Goal: Task Accomplishment & Management: Complete application form

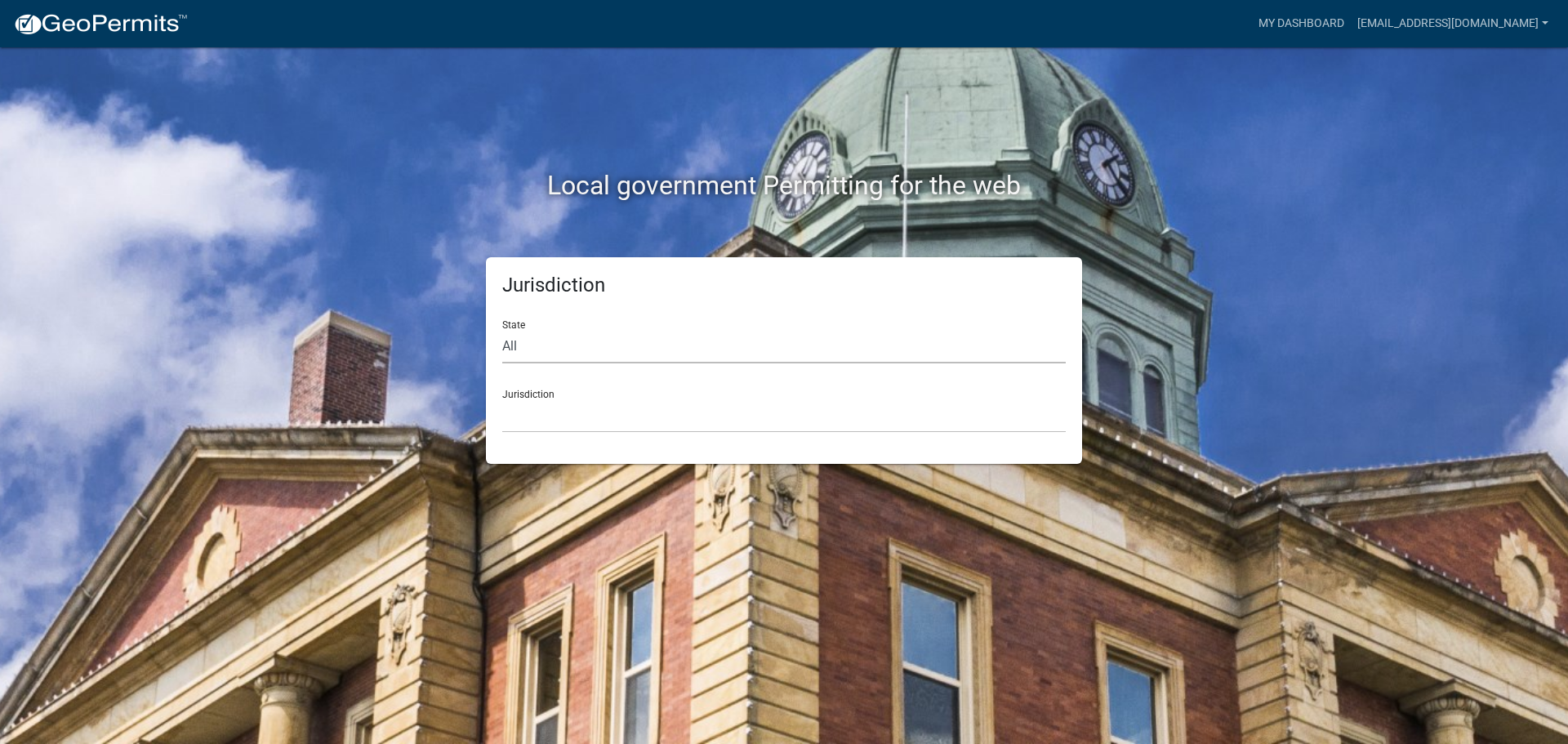
drag, startPoint x: 633, startPoint y: 342, endPoint x: 618, endPoint y: 362, distance: 24.5
click at [633, 342] on select "All [US_STATE] [US_STATE] [US_STATE] [US_STATE] [US_STATE] [US_STATE] [US_STATE…" at bounding box center [783, 346] width 563 height 33
select select "[US_STATE]"
click at [502, 330] on select "All [US_STATE] [US_STATE] [US_STATE] [US_STATE] [US_STATE] [US_STATE] [US_STATE…" at bounding box center [783, 346] width 563 height 33
click at [554, 418] on select "City of [GEOGRAPHIC_DATA], [US_STATE] City of [GEOGRAPHIC_DATA], [US_STATE] Cit…" at bounding box center [783, 415] width 563 height 33
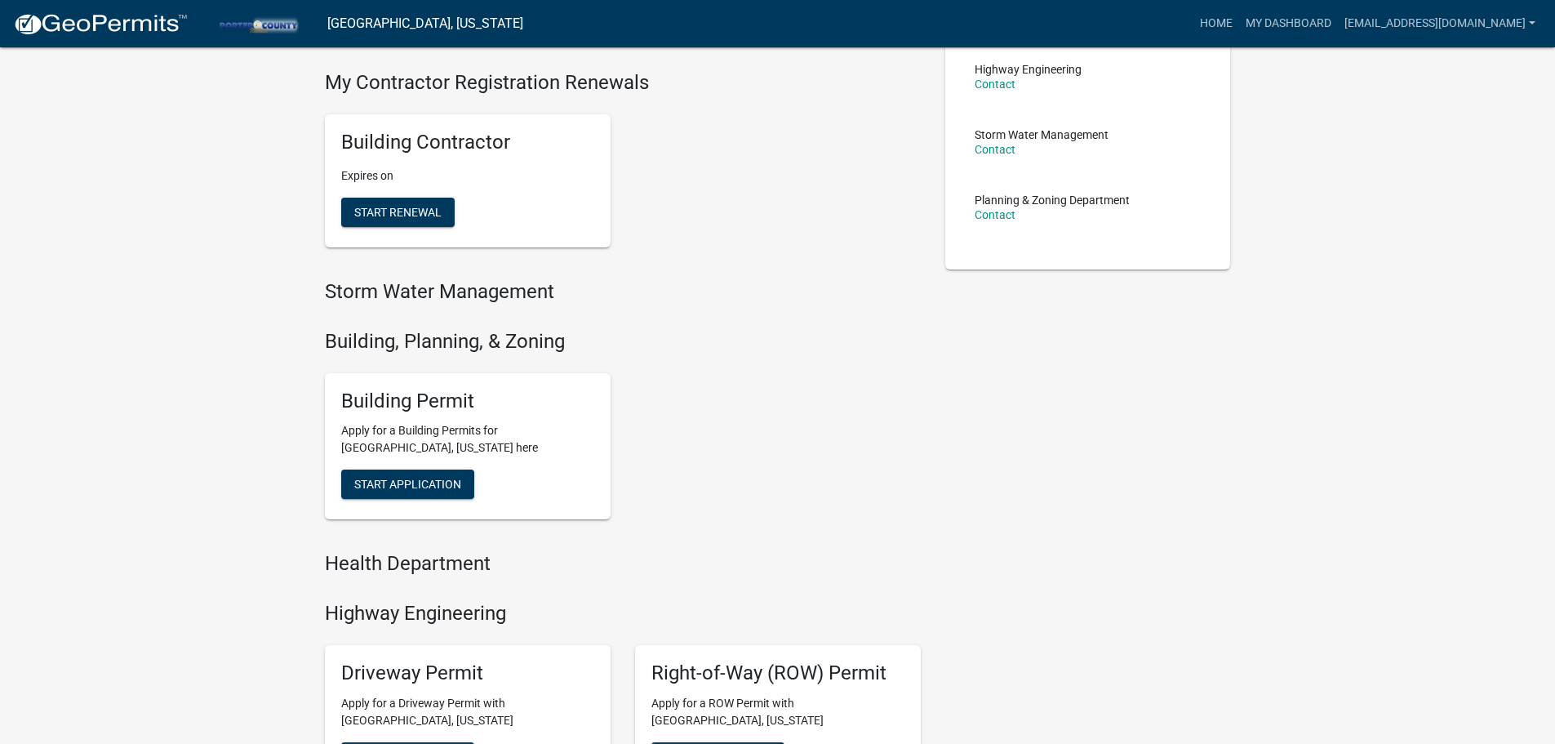
scroll to position [327, 0]
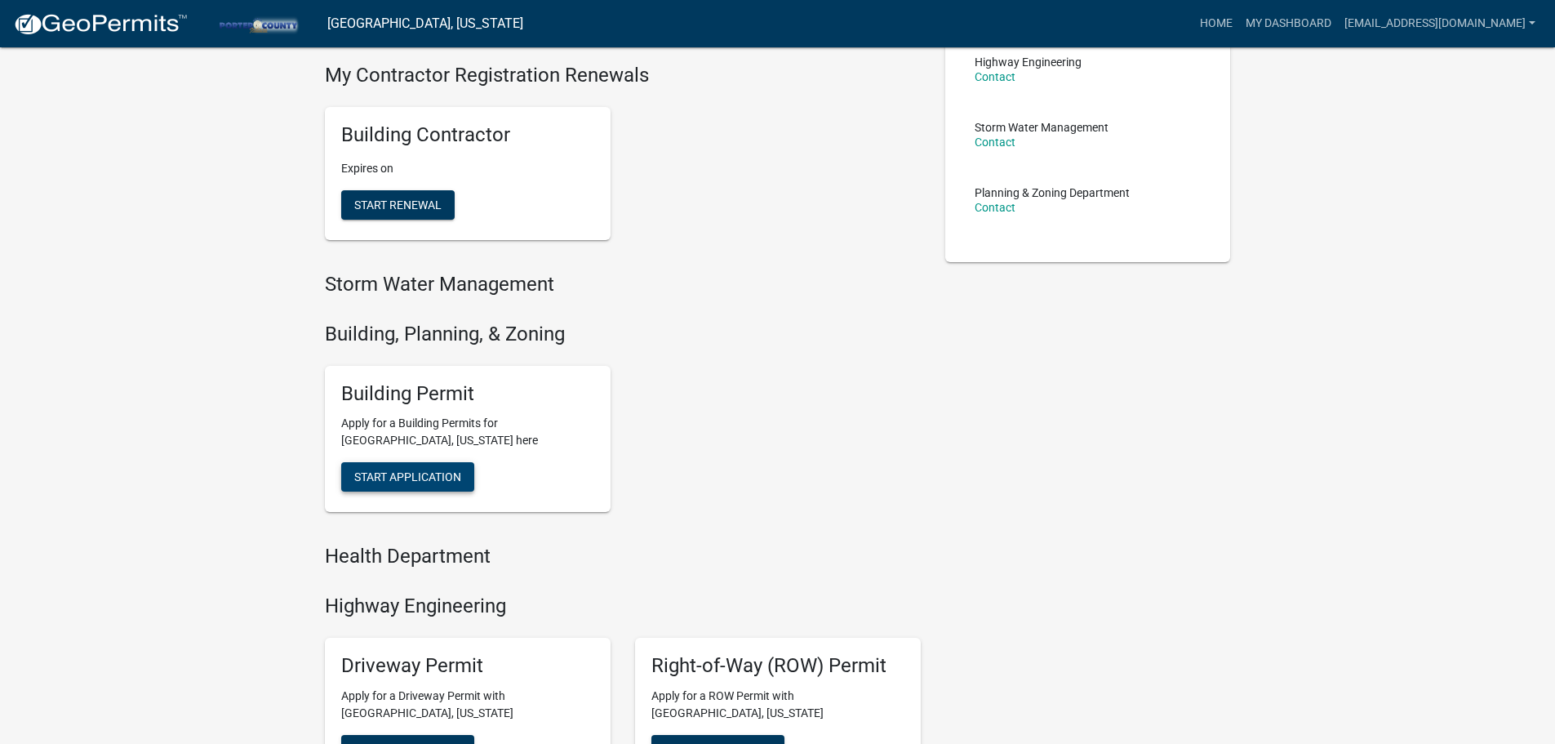
click at [416, 468] on button "Start Application" at bounding box center [407, 476] width 133 height 29
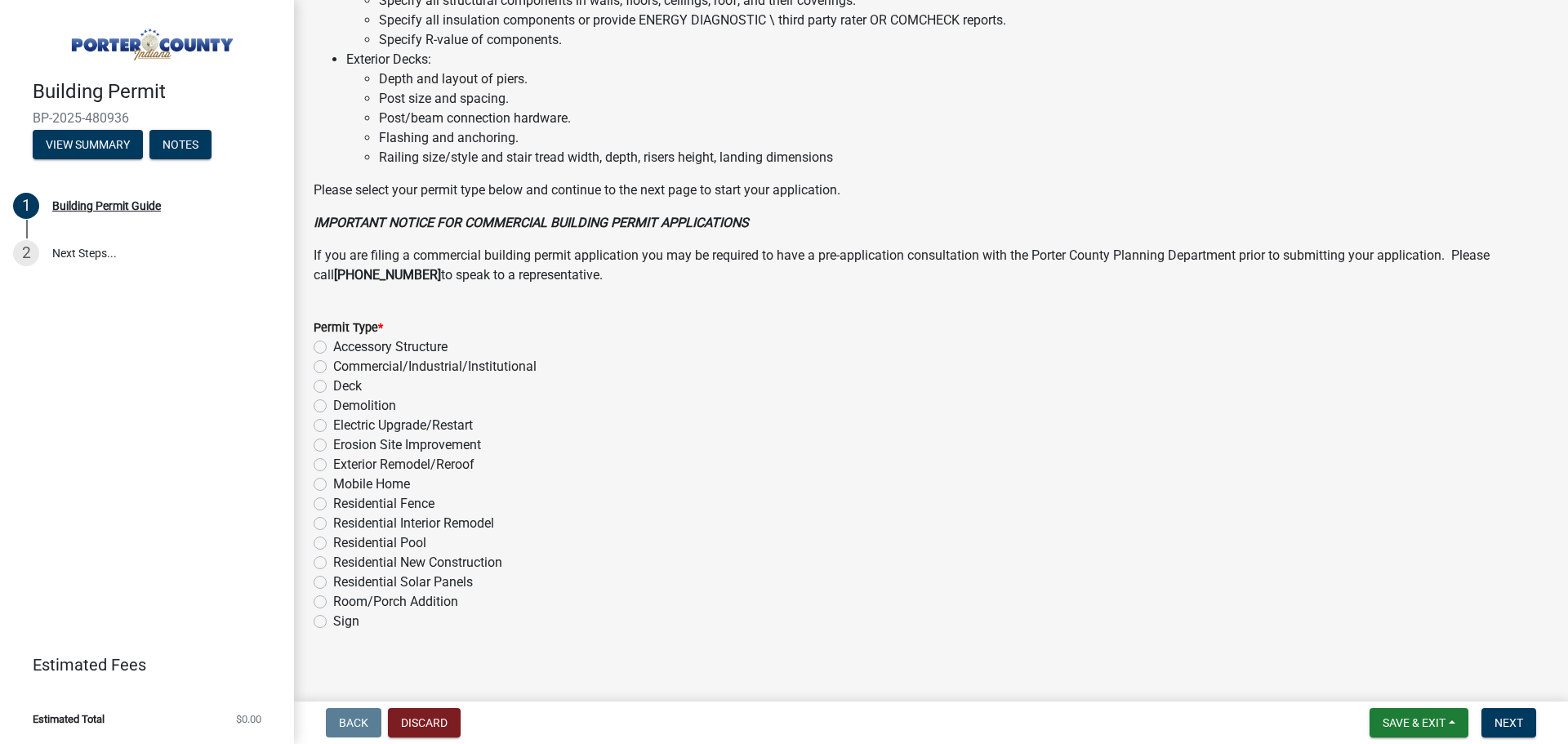
scroll to position [1103, 0]
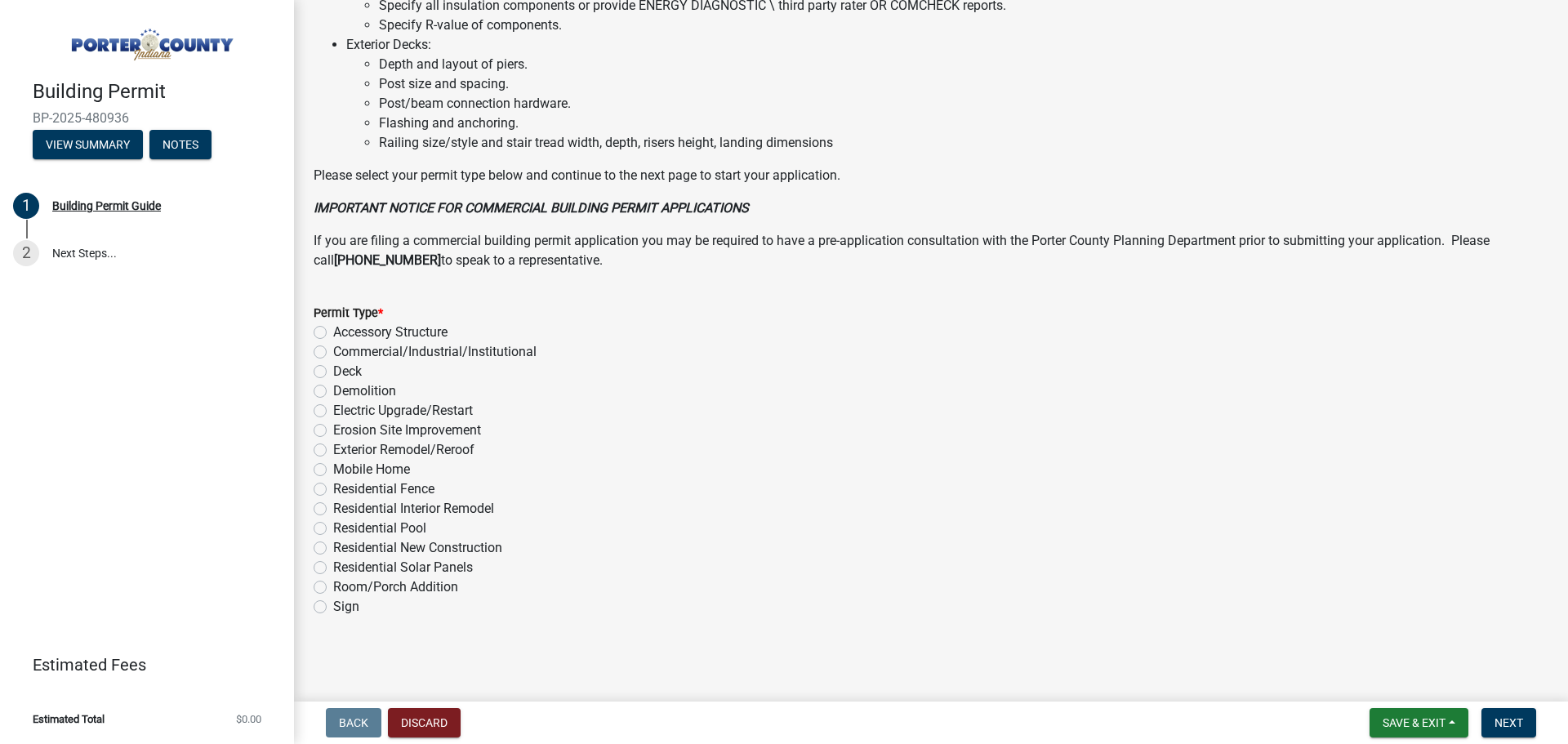
click at [333, 444] on label "Exterior Remodel/Reroof" at bounding box center [403, 450] width 141 height 20
click at [333, 444] on input "Exterior Remodel/Reroof" at bounding box center [338, 445] width 11 height 11
radio input "true"
click at [1502, 720] on span "Next" at bounding box center [1508, 722] width 29 height 13
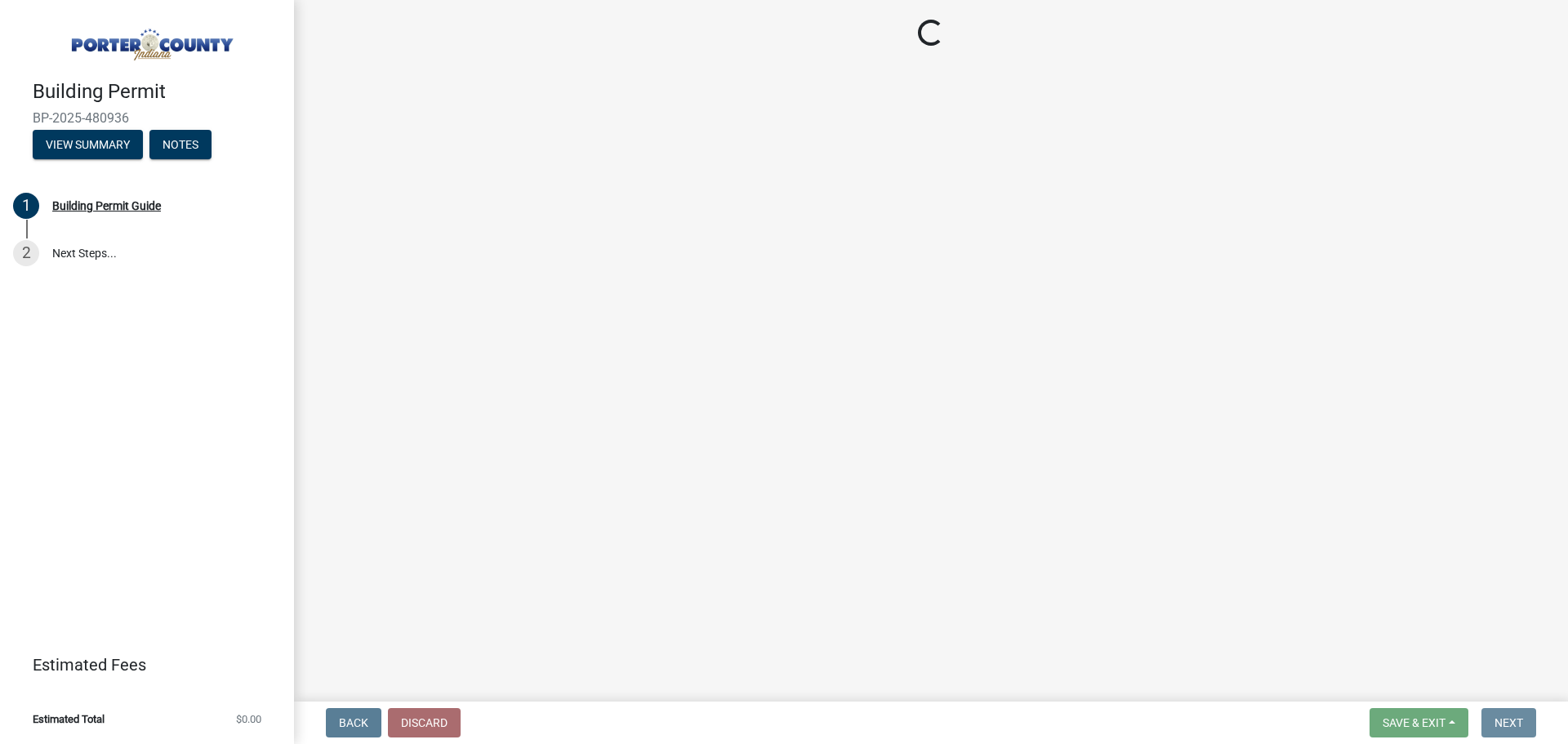
scroll to position [0, 0]
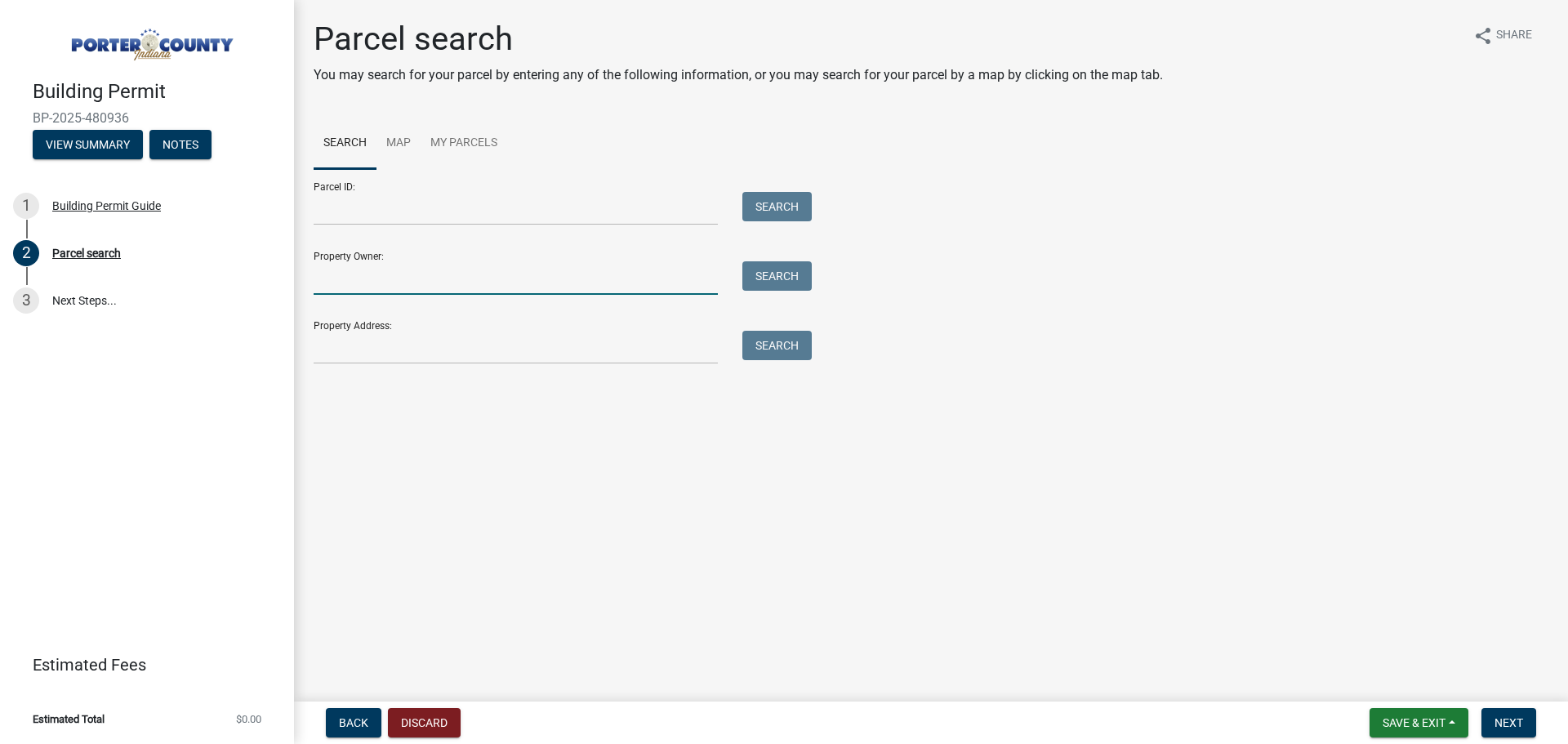
click at [424, 280] on input "Property Owner:" at bounding box center [516, 277] width 404 height 33
click at [348, 345] on input "Property Address:" at bounding box center [516, 347] width 404 height 33
click at [577, 348] on input "Property Address:" at bounding box center [516, 347] width 404 height 33
paste input "[STREET_ADDRESS][PERSON_NAME]"
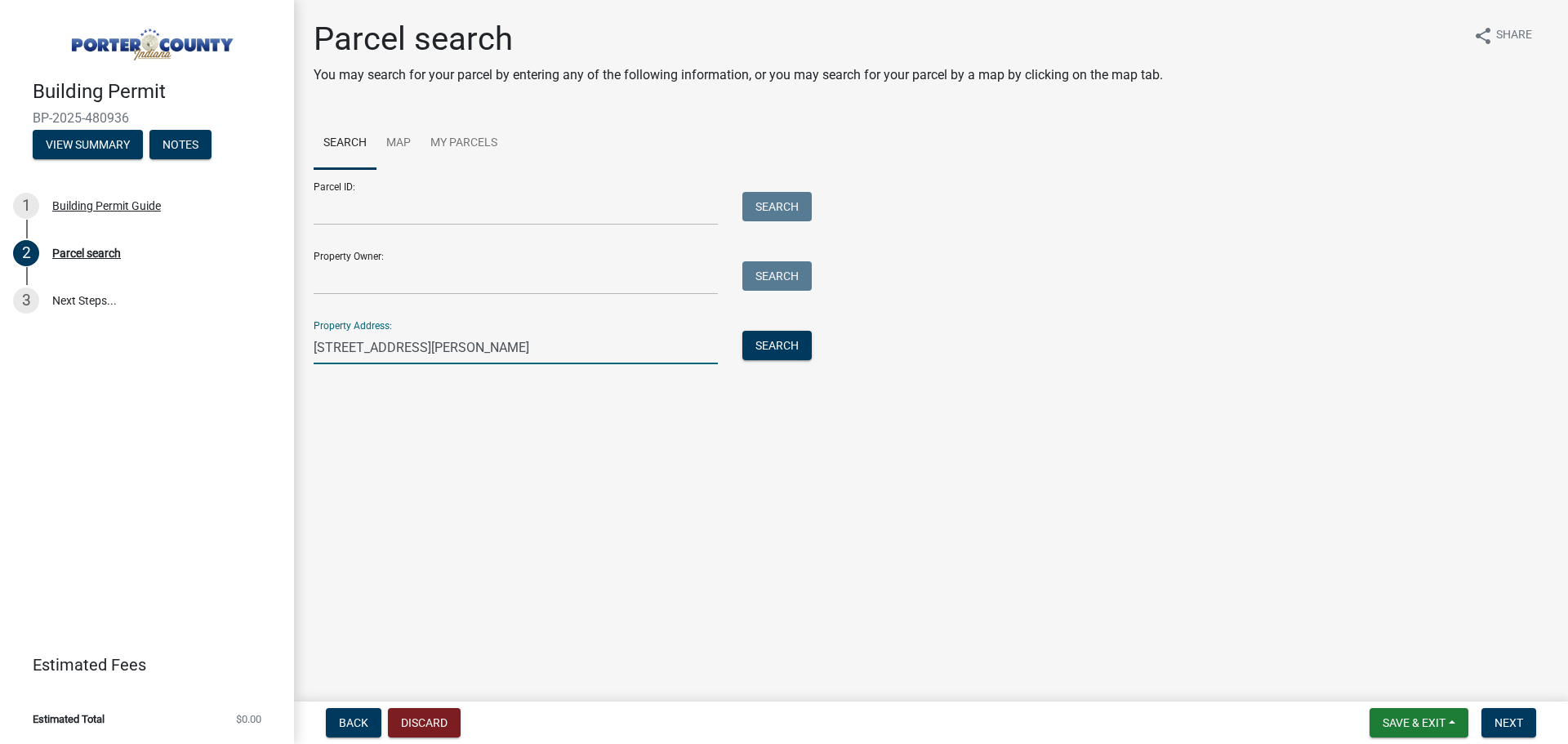
click at [826, 363] on div "Parcel ID: Search Property Owner: Search Property Address: [STREET_ADDRESS][PER…" at bounding box center [931, 266] width 1235 height 195
click at [795, 350] on button "Search" at bounding box center [776, 345] width 69 height 29
click at [582, 359] on input "[STREET_ADDRESS][PERSON_NAME]" at bounding box center [516, 347] width 404 height 33
type input "2333 [PERSON_NAME]"
click at [748, 360] on div "Search" at bounding box center [773, 347] width 86 height 33
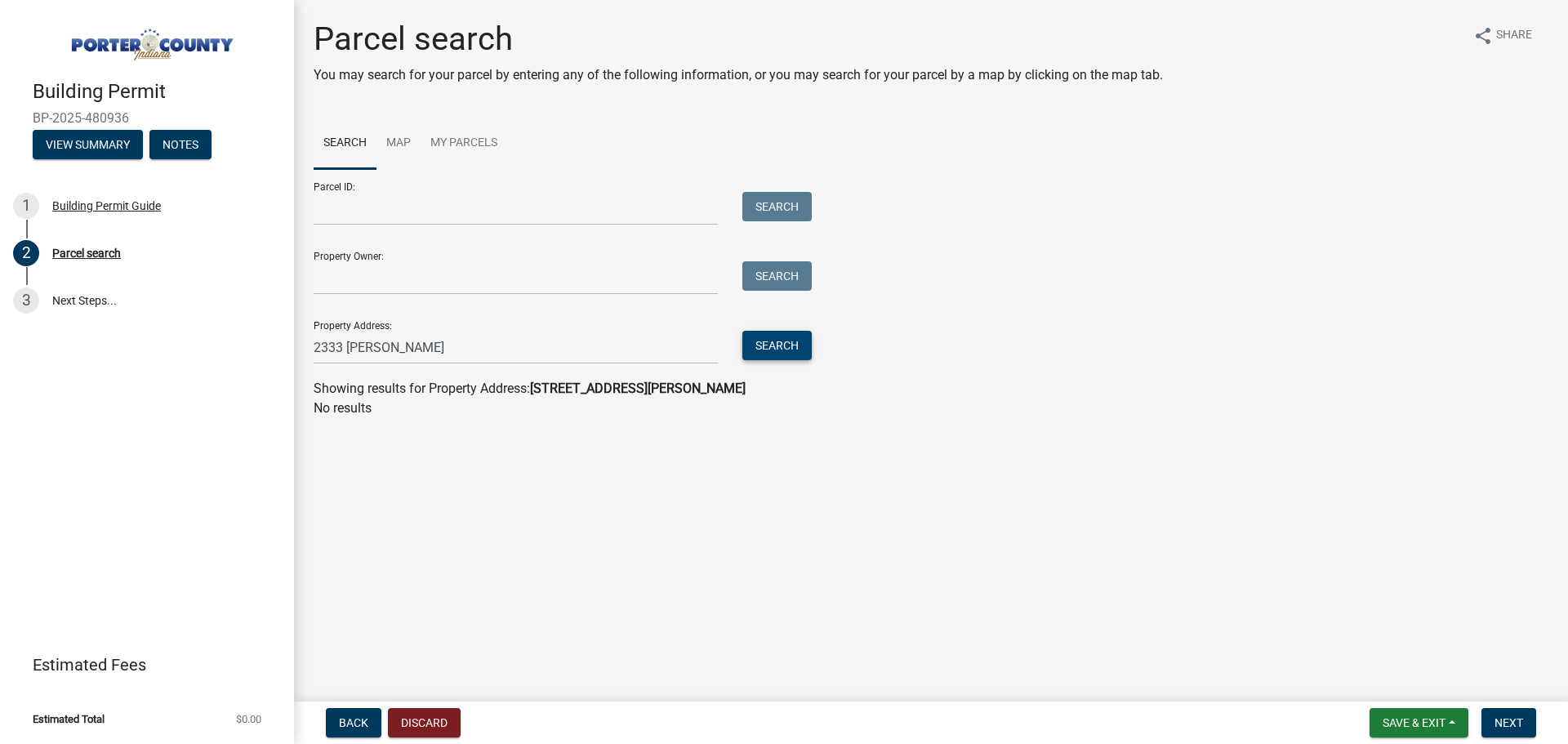
click at [751, 354] on button "Search" at bounding box center [776, 345] width 69 height 29
drag, startPoint x: 524, startPoint y: 349, endPoint x: 203, endPoint y: 346, distance: 320.9
click at [216, 346] on div "Building Permit BP-2025-480936 View Summary Notes 1 Building Permit Guide 2 Par…" at bounding box center [784, 372] width 1568 height 744
